Goal: Task Accomplishment & Management: Manage account settings

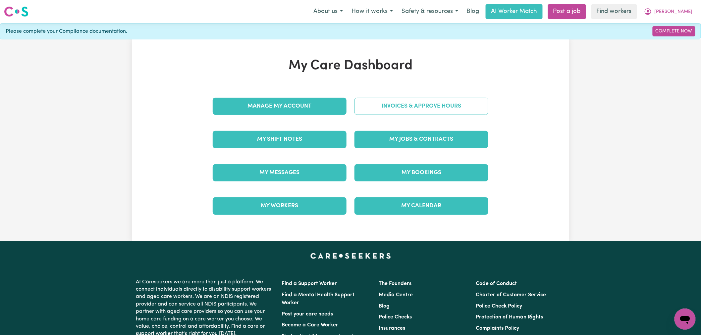
click at [416, 108] on link "Invoices & Approve Hours" at bounding box center [421, 106] width 134 height 17
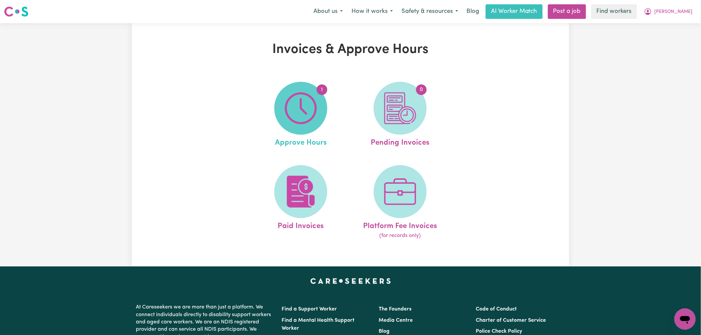
click at [321, 117] on span "1" at bounding box center [300, 108] width 53 height 53
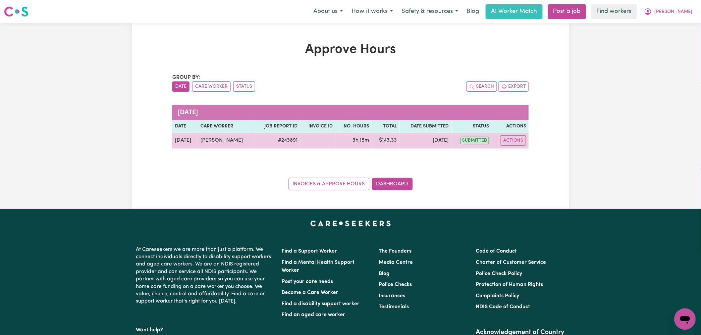
click at [212, 142] on td "[PERSON_NAME]" at bounding box center [226, 141] width 57 height 16
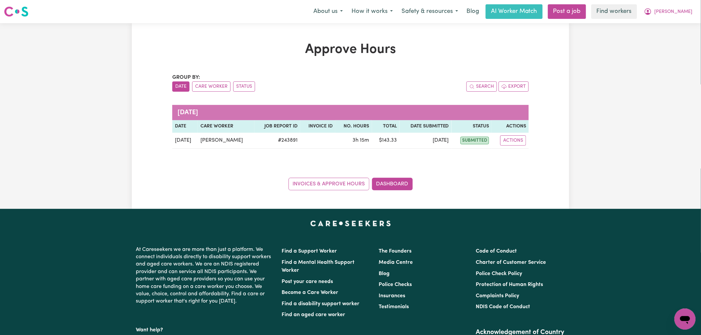
drag, startPoint x: 680, startPoint y: 14, endPoint x: 680, endPoint y: 19, distance: 4.6
click at [680, 14] on span "[PERSON_NAME]" at bounding box center [673, 11] width 38 height 7
click at [681, 29] on link "My Dashboard" at bounding box center [670, 26] width 52 height 13
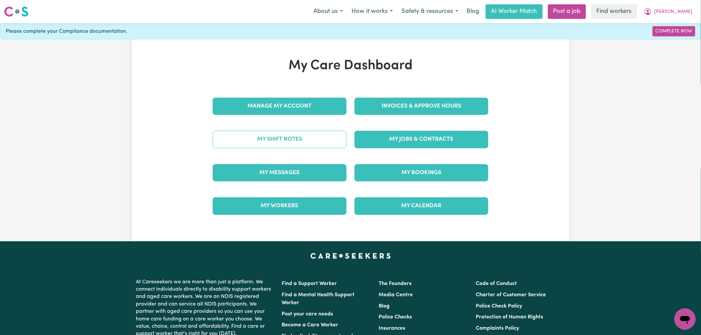
click at [297, 143] on link "My Shift Notes" at bounding box center [280, 139] width 134 height 17
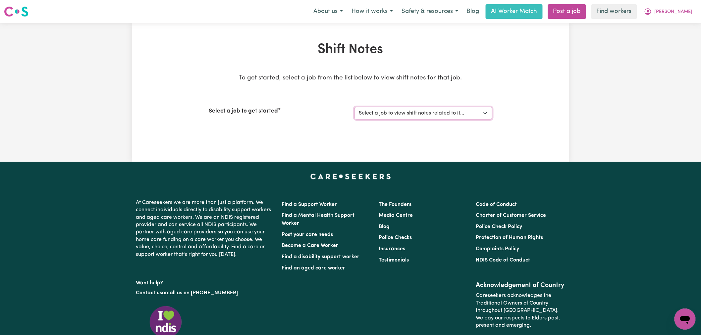
click at [397, 109] on select "Select a job to view shift notes related to it... [[PERSON_NAME]] Support worke…" at bounding box center [423, 113] width 138 height 13
click at [399, 115] on select "Select a job to view shift notes related to it... [[PERSON_NAME]] Support worke…" at bounding box center [423, 113] width 138 height 13
click at [464, 114] on select "Select a job to view shift notes related to it... [[PERSON_NAME]] Support worke…" at bounding box center [423, 113] width 138 height 13
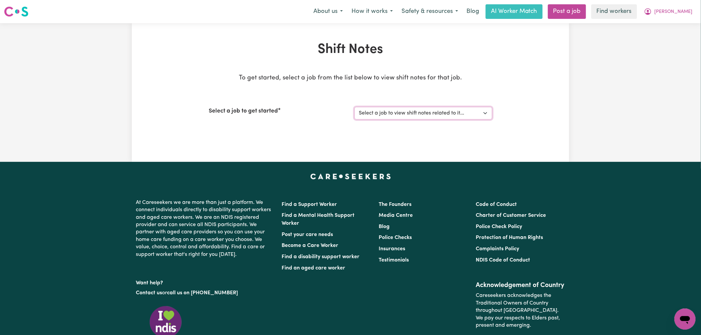
select select "13341"
click at [354, 107] on select "Select a job to view shift notes related to it... [[PERSON_NAME]] Support worke…" at bounding box center [423, 113] width 138 height 13
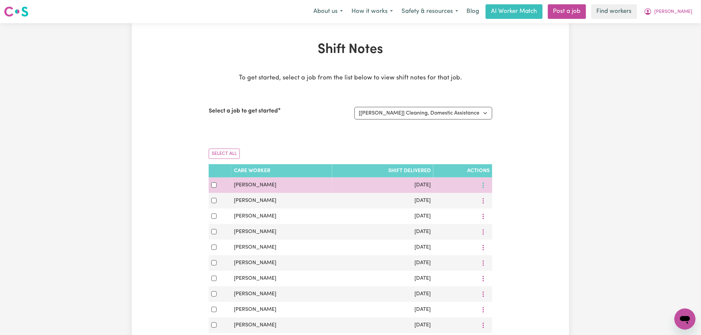
click at [482, 187] on icon "More options" at bounding box center [483, 185] width 7 height 7
click at [493, 202] on span "View Shift Note" at bounding box center [511, 200] width 36 height 5
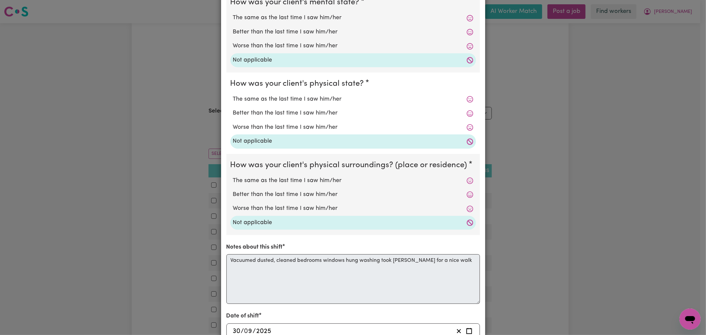
scroll to position [127, 0]
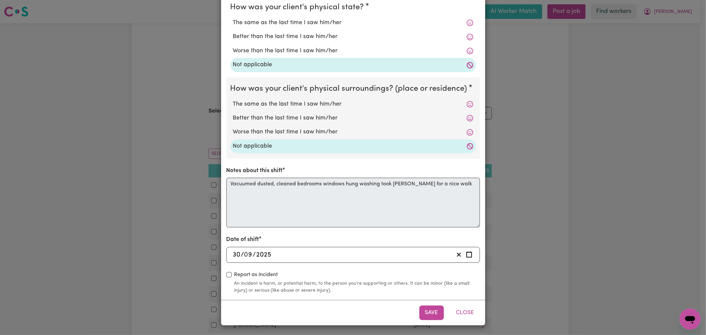
click at [313, 249] on div "[DATE] 30 / 0 9 / 2025" at bounding box center [354, 255] width 254 height 16
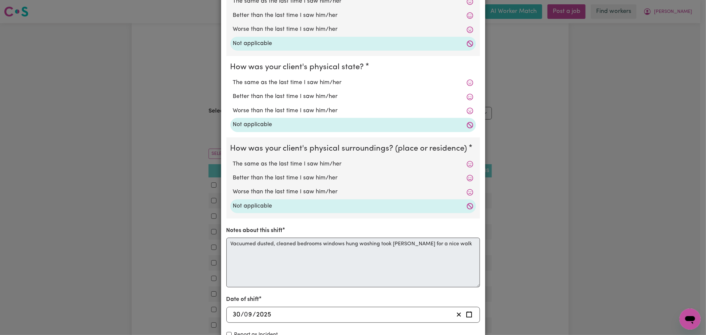
scroll to position [0, 0]
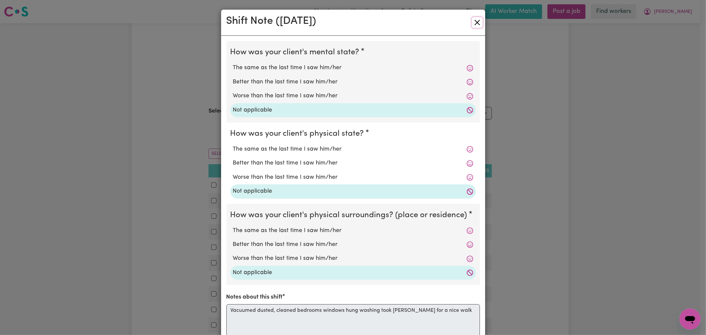
click at [476, 23] on button "Close" at bounding box center [477, 22] width 11 height 11
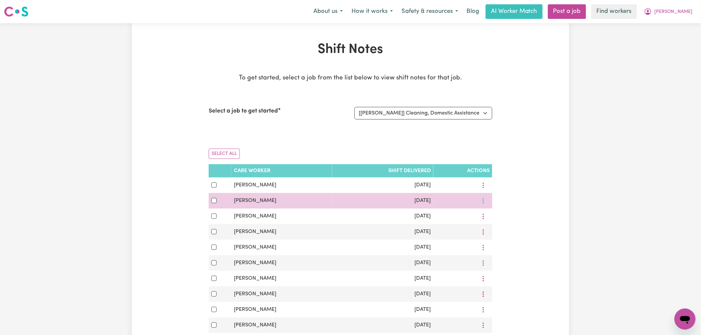
click at [481, 204] on button "More options" at bounding box center [483, 201] width 13 height 10
click at [487, 216] on icon at bounding box center [487, 216] width 5 height 5
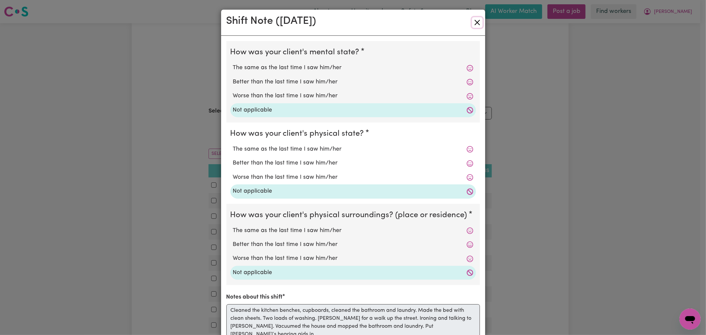
click at [472, 26] on button "Close" at bounding box center [477, 22] width 11 height 11
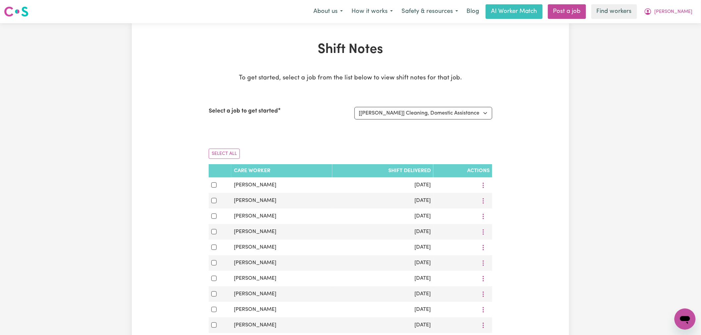
click at [207, 150] on div "Shift Notes To get started, select a job from the list below to view shift note…" at bounding box center [350, 322] width 291 height 561
click at [215, 151] on button "Select All" at bounding box center [224, 154] width 31 height 10
checkbox input "true"
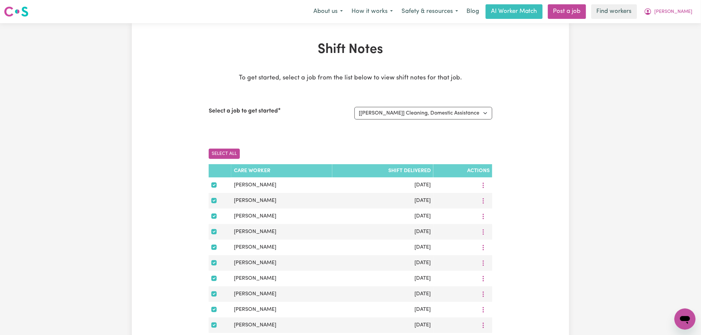
checkbox input "true"
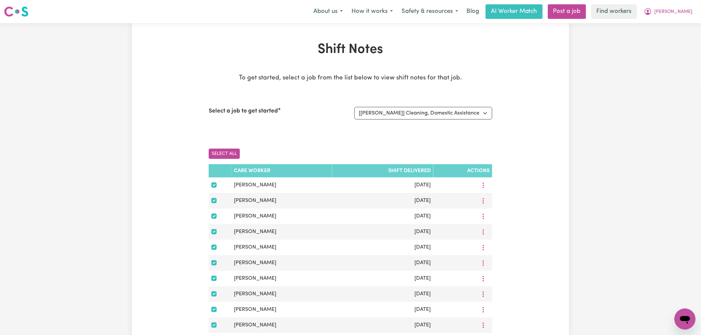
checkbox input "true"
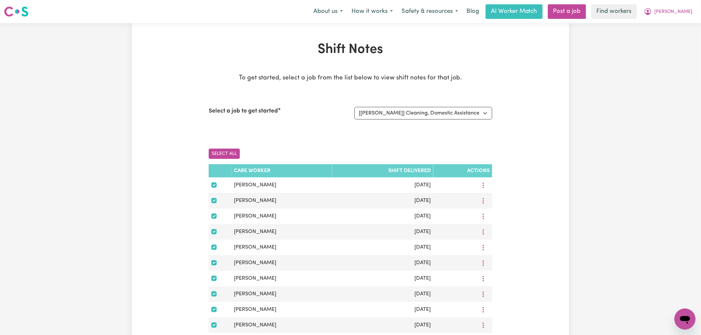
checkbox input "true"
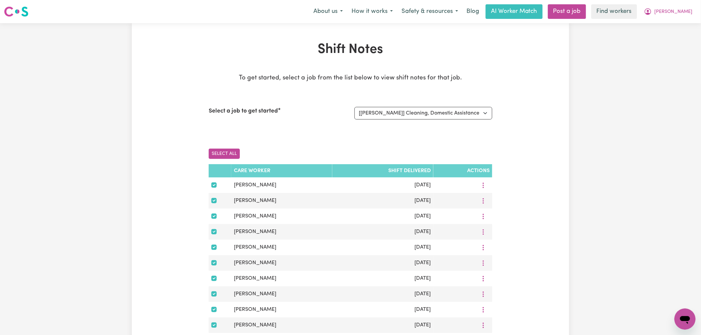
checkbox input "true"
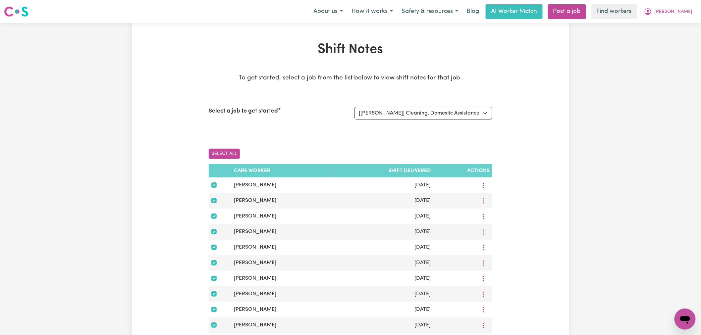
checkbox input "true"
click at [215, 151] on button "Select All" at bounding box center [224, 154] width 31 height 10
click at [401, 155] on div "Select All Clear Download Selected" at bounding box center [351, 153] width 284 height 21
click at [228, 156] on button "Select All" at bounding box center [224, 154] width 31 height 10
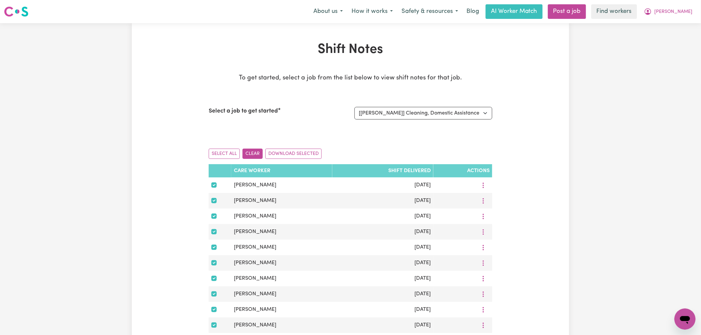
click at [252, 154] on button "Clear" at bounding box center [252, 154] width 20 height 10
checkbox input "false"
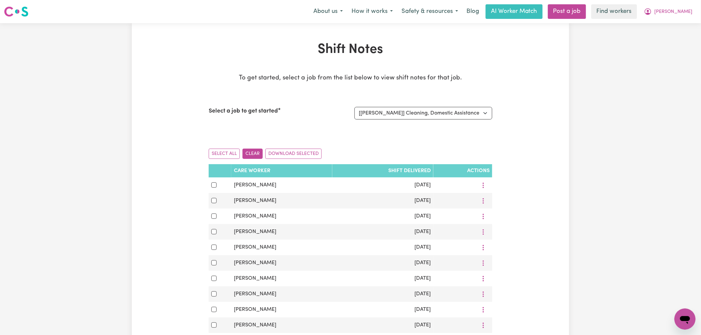
checkbox input "false"
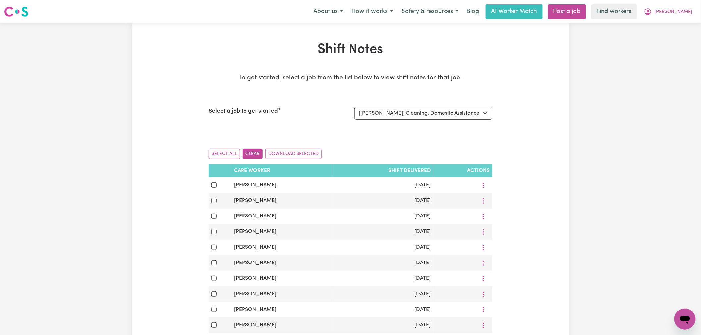
checkbox input "false"
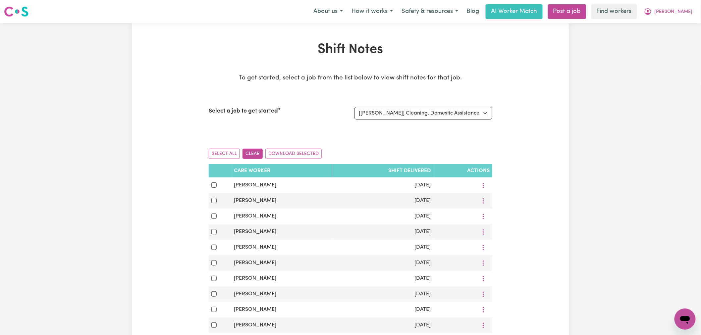
checkbox input "false"
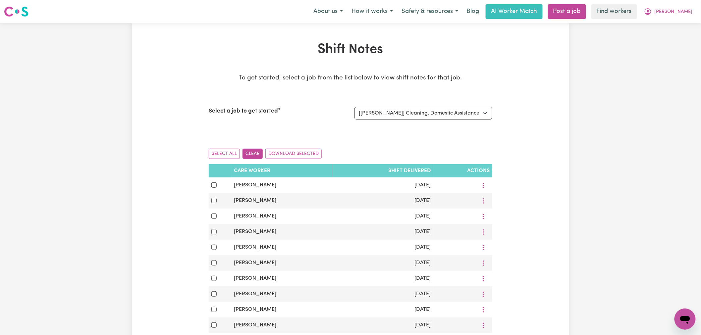
checkbox input "false"
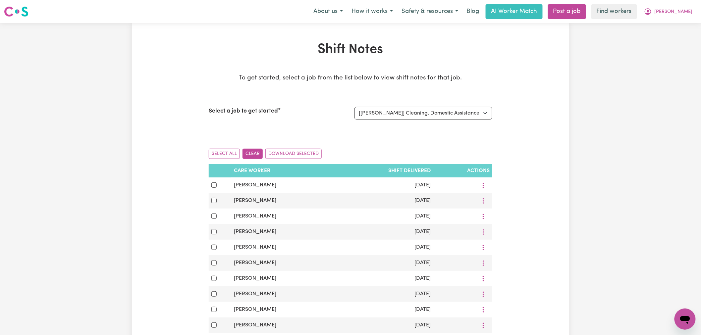
checkbox input "false"
click at [684, 10] on span "[PERSON_NAME]" at bounding box center [673, 11] width 38 height 7
click at [686, 30] on link "My Dashboard" at bounding box center [670, 26] width 52 height 13
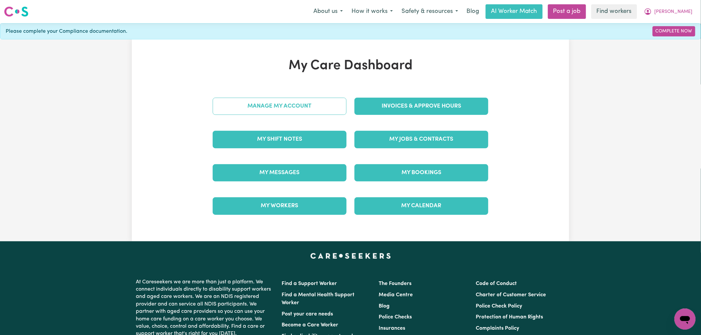
click at [294, 100] on link "Manage My Account" at bounding box center [280, 106] width 134 height 17
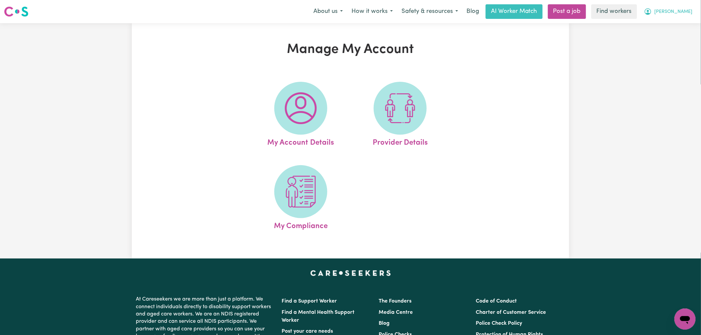
click at [688, 9] on span "[PERSON_NAME]" at bounding box center [673, 11] width 38 height 7
click at [686, 35] on link "Logout" at bounding box center [670, 38] width 52 height 13
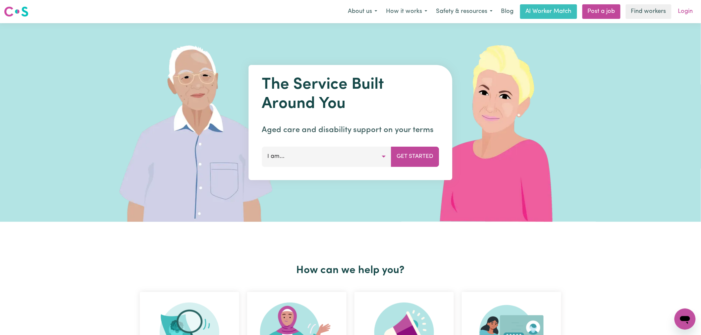
click at [687, 11] on link "Login" at bounding box center [685, 11] width 23 height 15
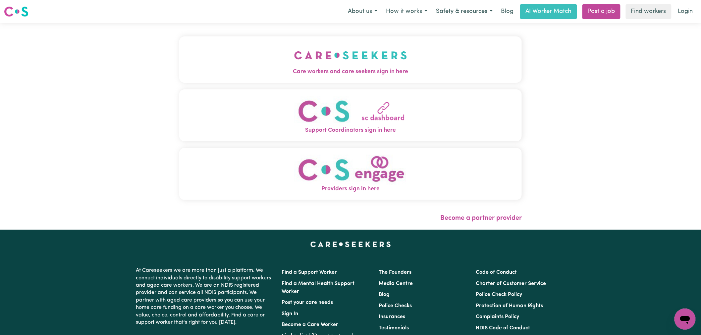
click at [301, 42] on button "Care workers and care seekers sign in here" at bounding box center [350, 59] width 342 height 46
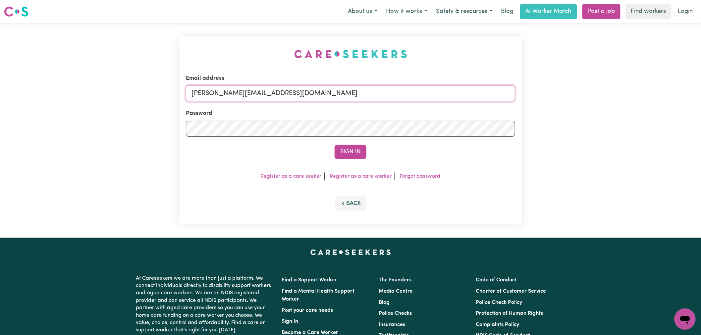
drag, startPoint x: 287, startPoint y: 92, endPoint x: 286, endPoint y: 101, distance: 9.3
click at [287, 92] on input "[PERSON_NAME][EMAIL_ADDRESS][DOMAIN_NAME]" at bounding box center [350, 93] width 329 height 16
drag, startPoint x: 309, startPoint y: 95, endPoint x: 226, endPoint y: 94, distance: 83.1
click at [226, 94] on input "[EMAIL_ADDRESS][DOMAIN_NAME]" at bounding box center [350, 93] width 329 height 16
click at [355, 145] on button "Sign In" at bounding box center [351, 152] width 32 height 15
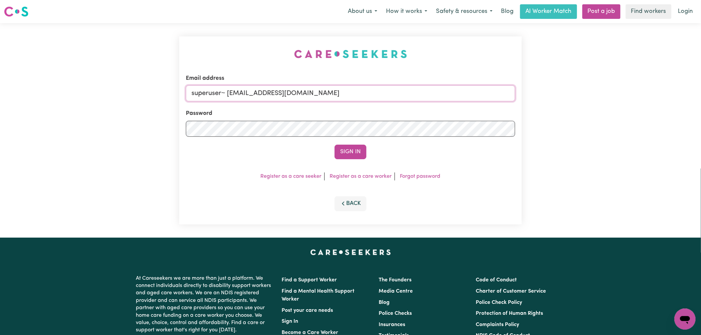
click at [227, 94] on input "superuser~ [EMAIL_ADDRESS][DOMAIN_NAME]" at bounding box center [350, 93] width 329 height 16
type input "superuser~[EMAIL_ADDRESS][DOMAIN_NAME]"
click at [335, 145] on button "Sign In" at bounding box center [351, 152] width 32 height 15
